Goal: Information Seeking & Learning: Check status

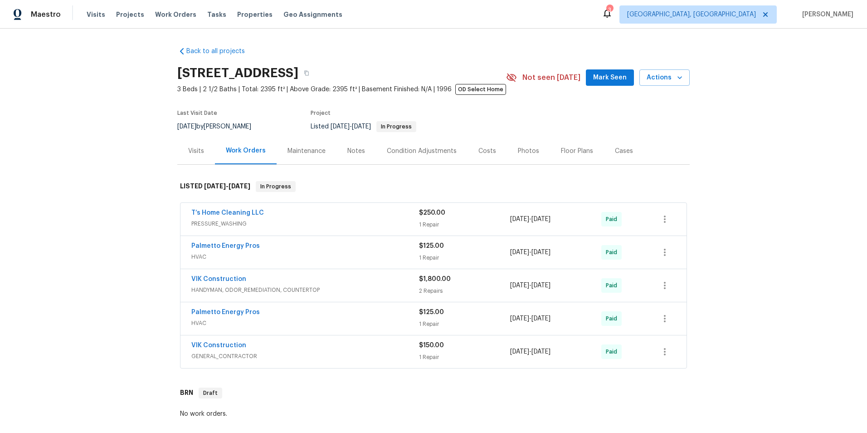
click at [190, 148] on div "Visits" at bounding box center [196, 150] width 16 height 9
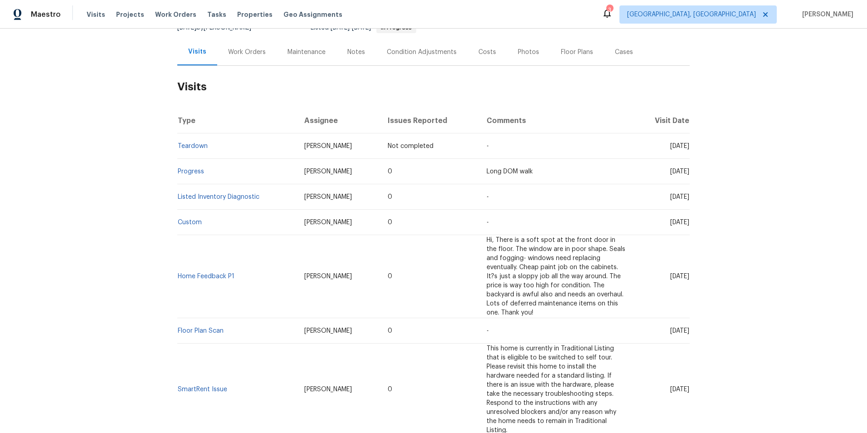
scroll to position [136, 0]
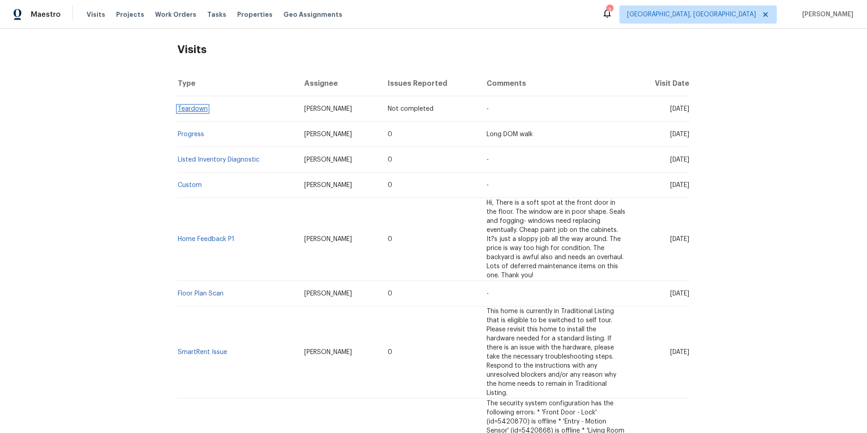
click at [190, 106] on link "Teardown" at bounding box center [193, 109] width 30 height 6
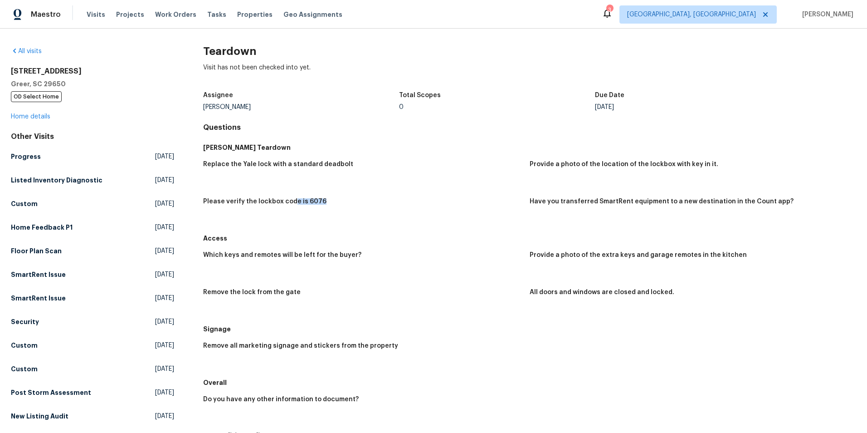
drag, startPoint x: 291, startPoint y: 200, endPoint x: 322, endPoint y: 208, distance: 32.1
click at [322, 208] on div "Please verify the lockbox code is 6076" at bounding box center [362, 204] width 319 height 12
click at [36, 119] on link "Home details" at bounding box center [30, 116] width 39 height 6
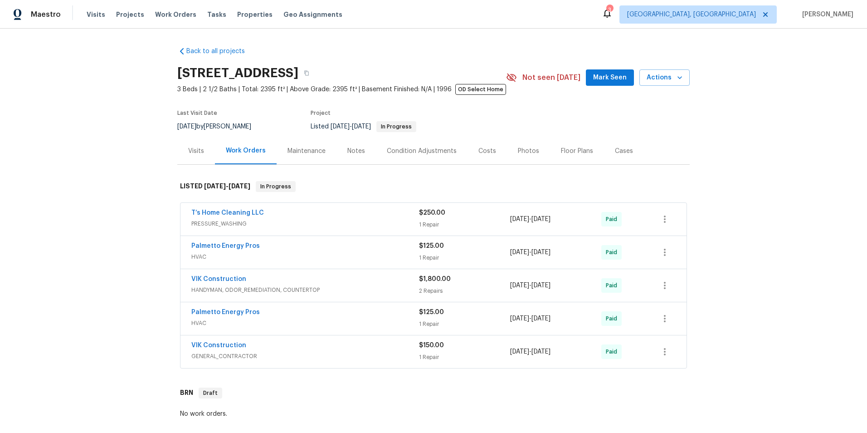
click at [193, 150] on div "Visits" at bounding box center [196, 150] width 16 height 9
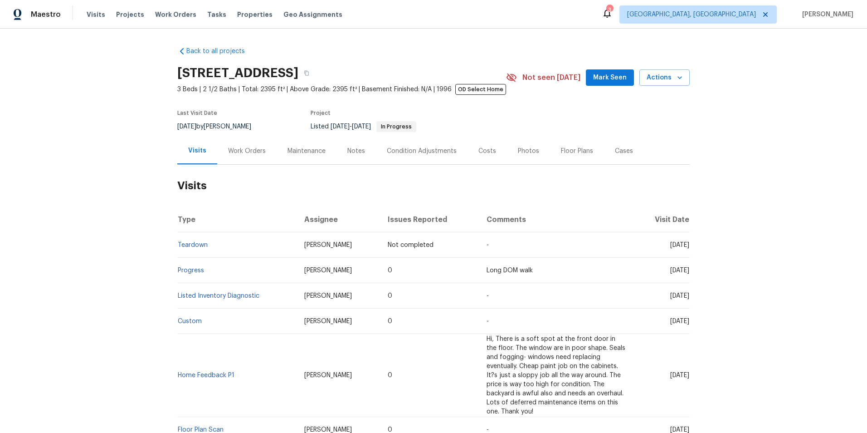
scroll to position [45, 0]
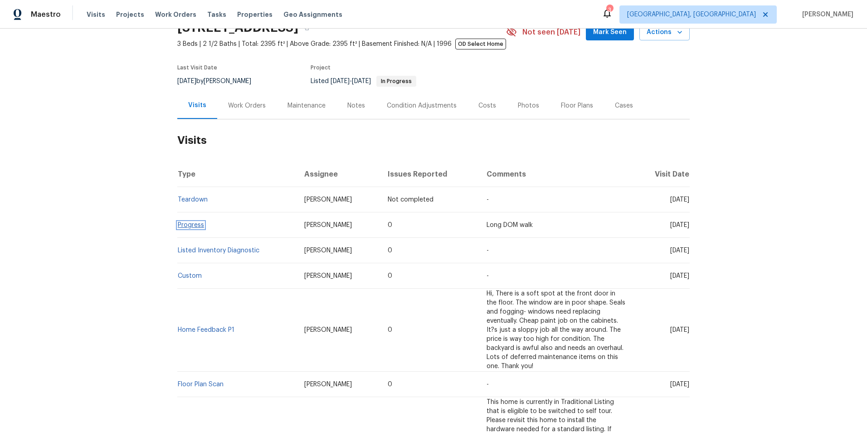
click at [194, 223] on link "Progress" at bounding box center [191, 225] width 26 height 6
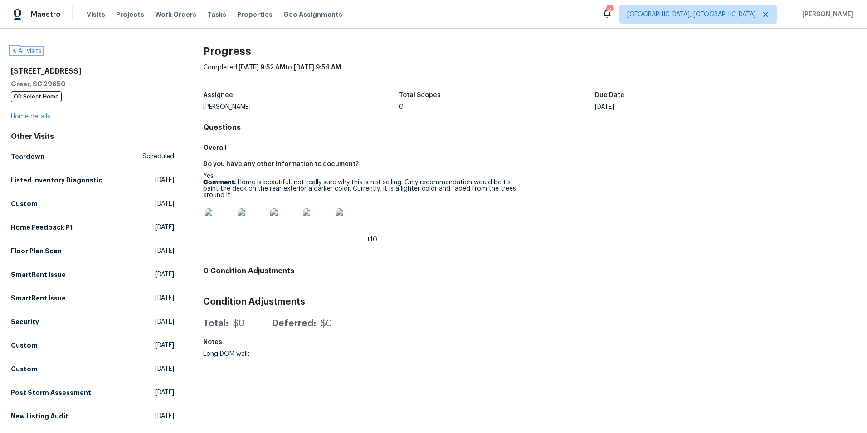
click at [31, 50] on link "All visits" at bounding box center [26, 51] width 31 height 6
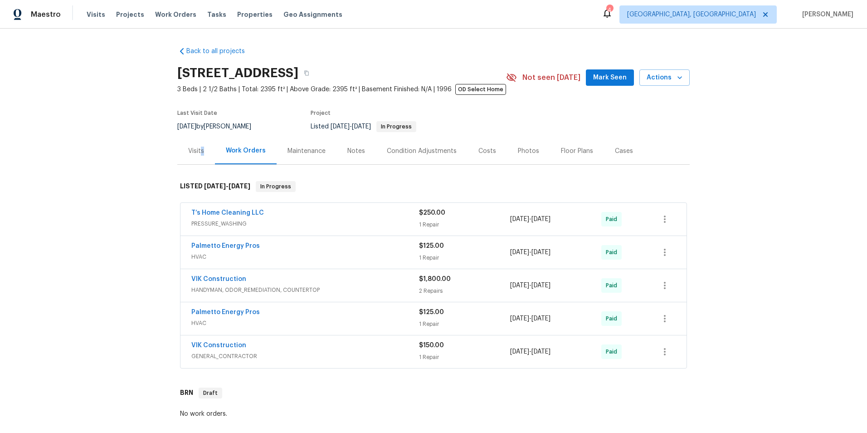
click at [198, 150] on div "Visits" at bounding box center [196, 150] width 16 height 9
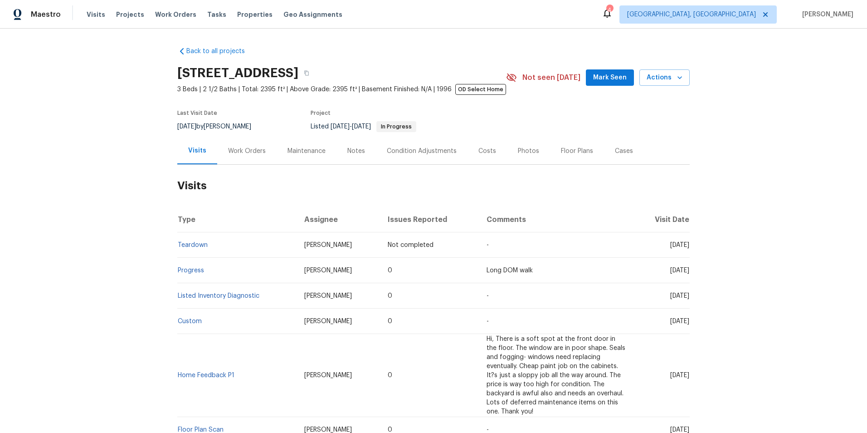
click at [624, 149] on div "Cases" at bounding box center [624, 150] width 40 height 27
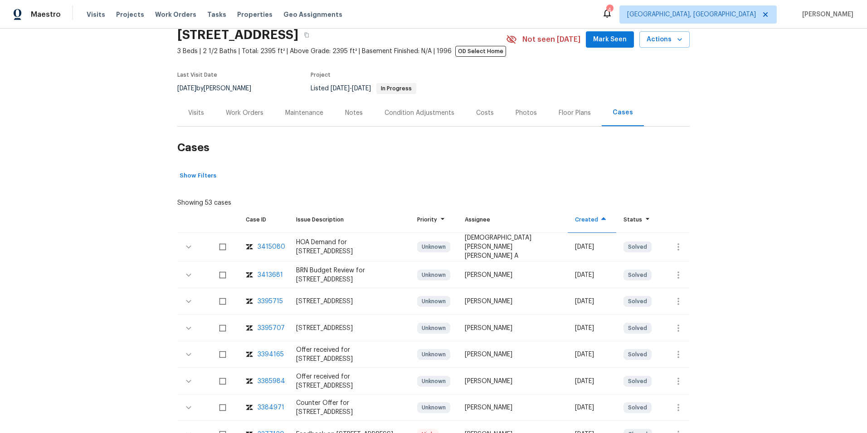
scroll to position [91, 0]
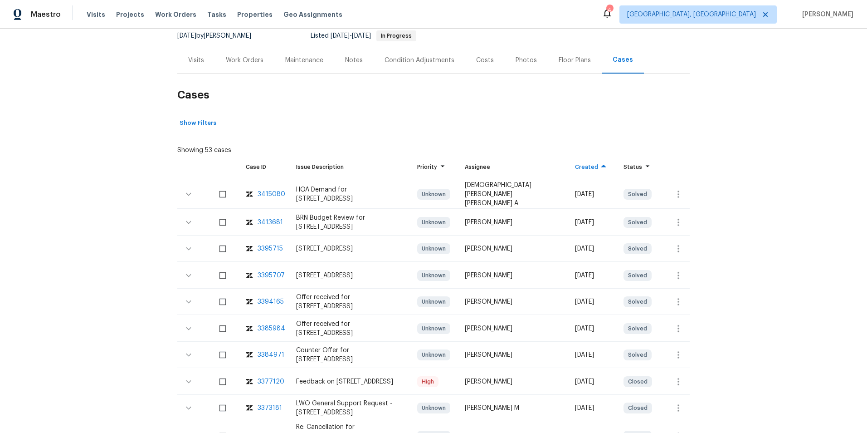
click at [267, 220] on div "3413681" at bounding box center [270, 222] width 25 height 9
